Goal: Task Accomplishment & Management: Use online tool/utility

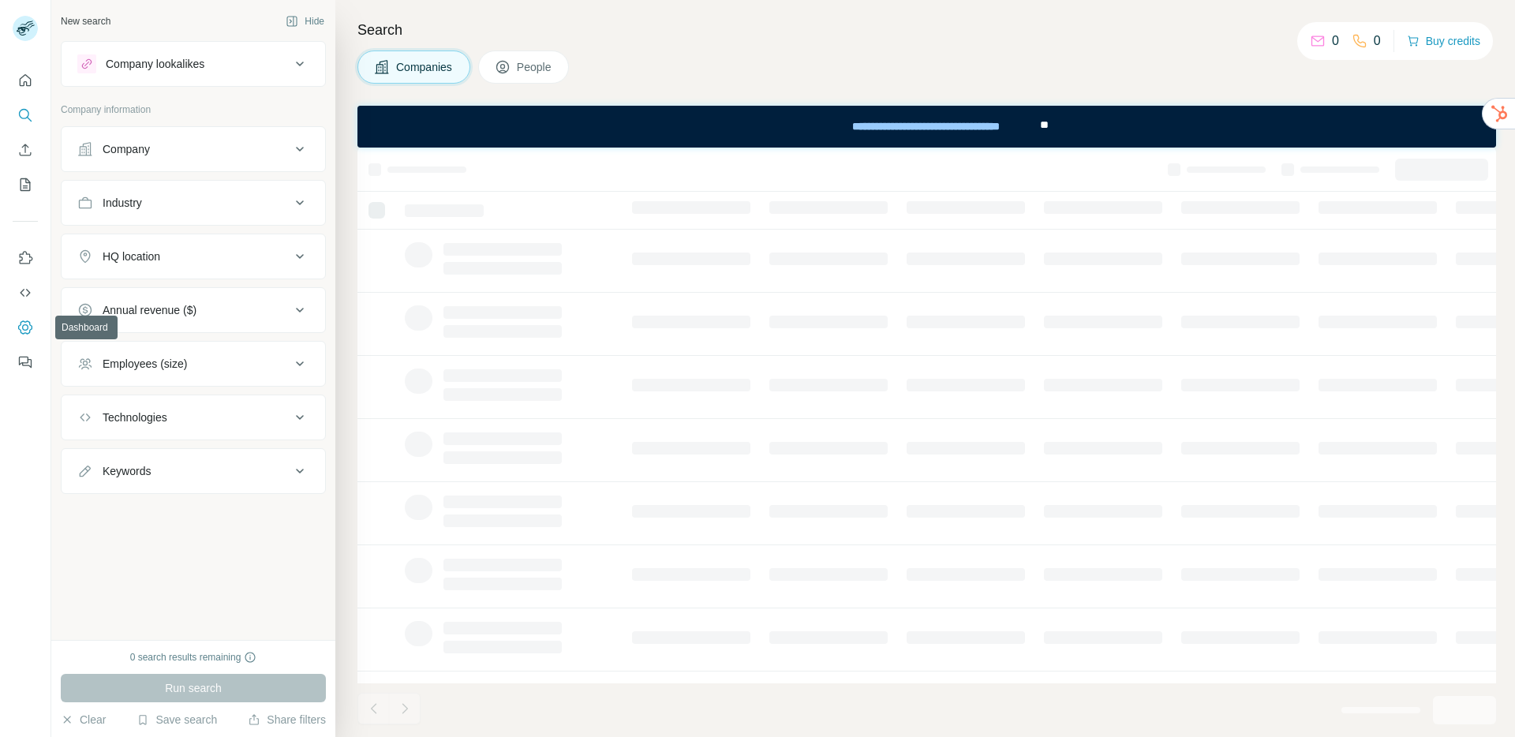
click at [28, 331] on icon "Dashboard" at bounding box center [25, 328] width 16 height 16
click at [21, 77] on icon "Quick start" at bounding box center [26, 80] width 12 height 12
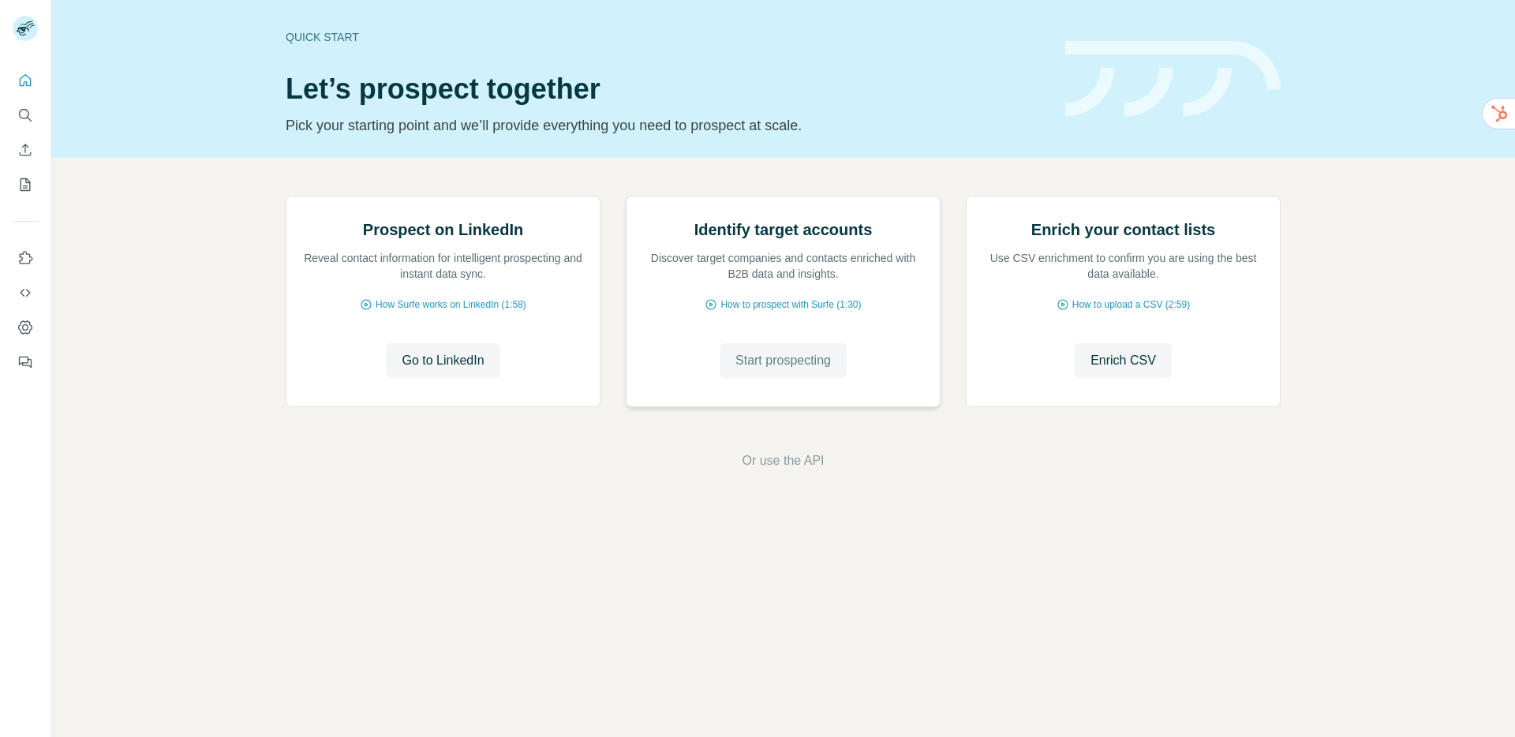
click at [739, 370] on span "Start prospecting" at bounding box center [783, 360] width 95 height 19
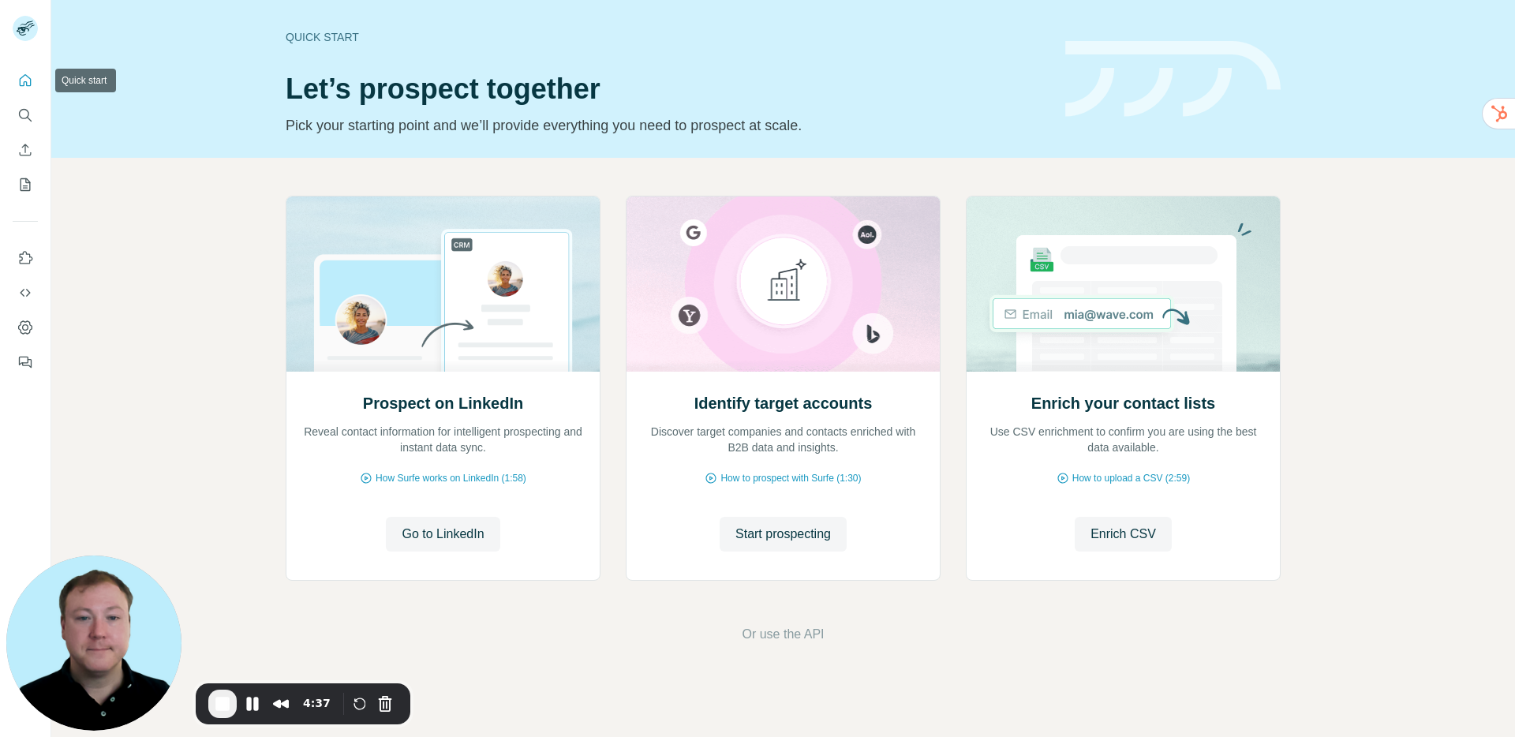
click at [24, 81] on icon "Quick start" at bounding box center [26, 80] width 12 height 12
click at [736, 530] on span "Start prospecting" at bounding box center [783, 534] width 95 height 19
